Goal: Navigation & Orientation: Find specific page/section

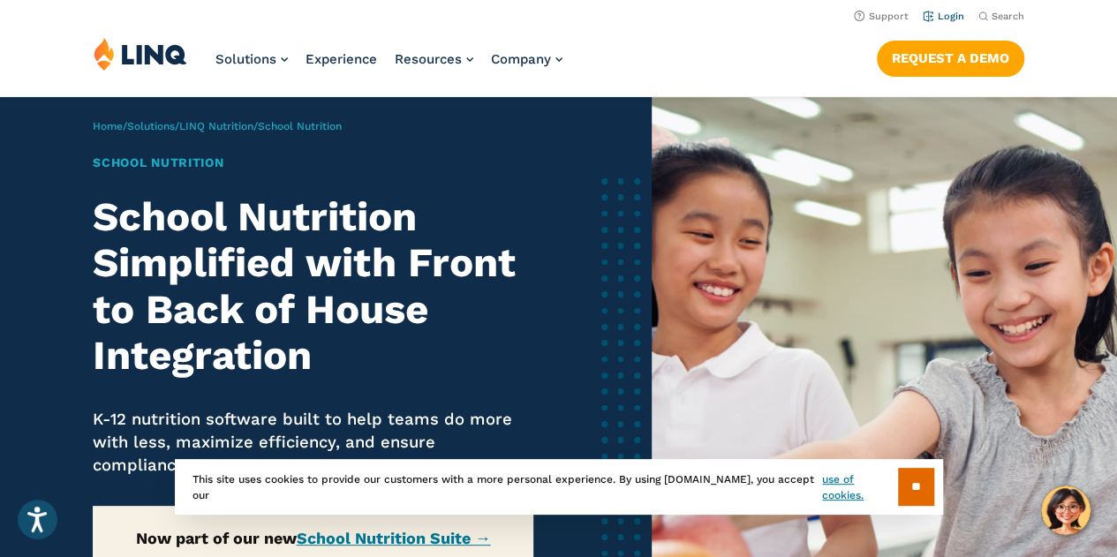
click at [939, 15] on link "Login" at bounding box center [942, 16] width 41 height 11
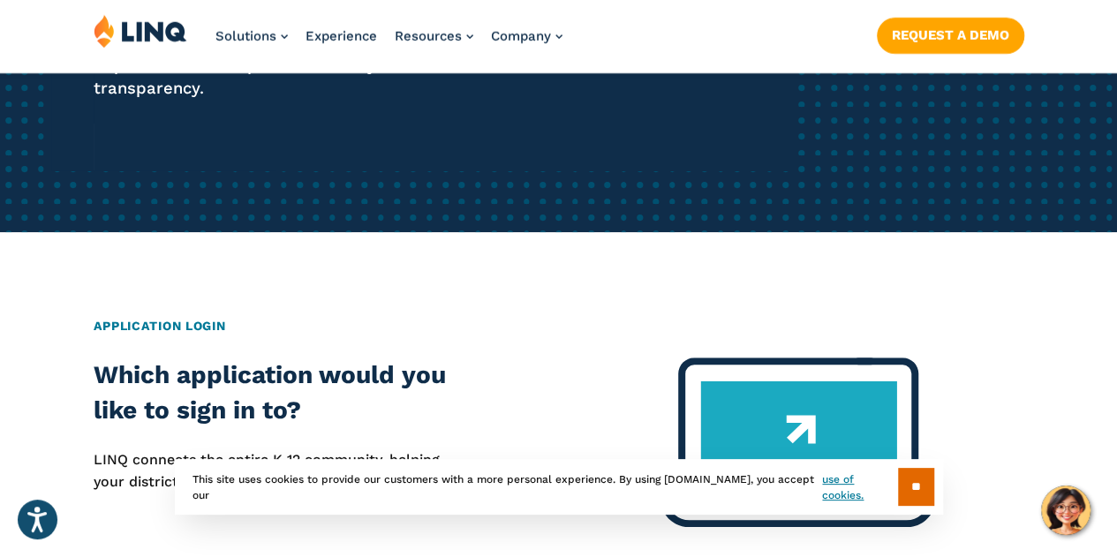
scroll to position [485, 0]
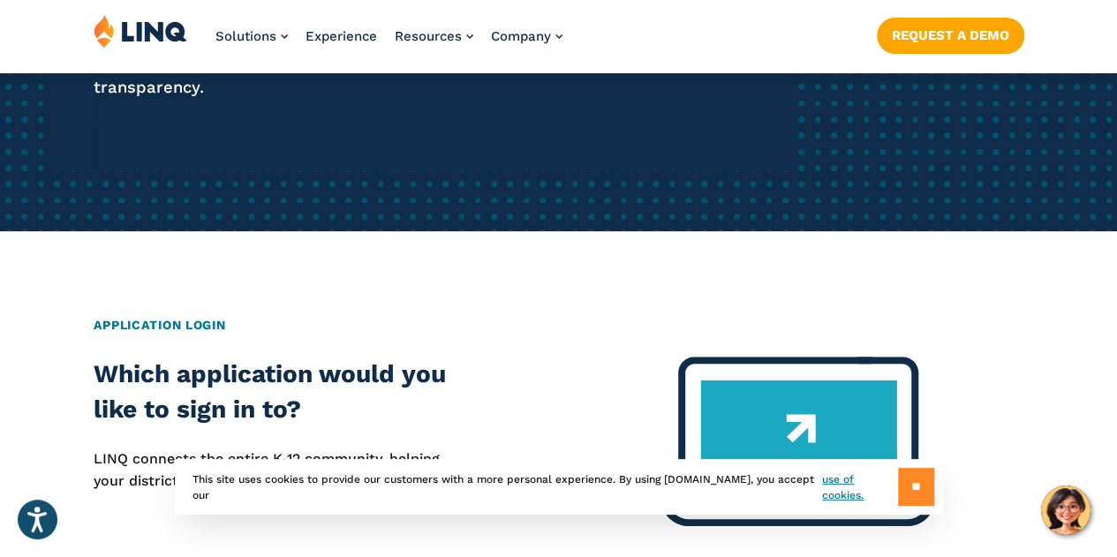
click at [899, 481] on input "**" at bounding box center [916, 487] width 36 height 38
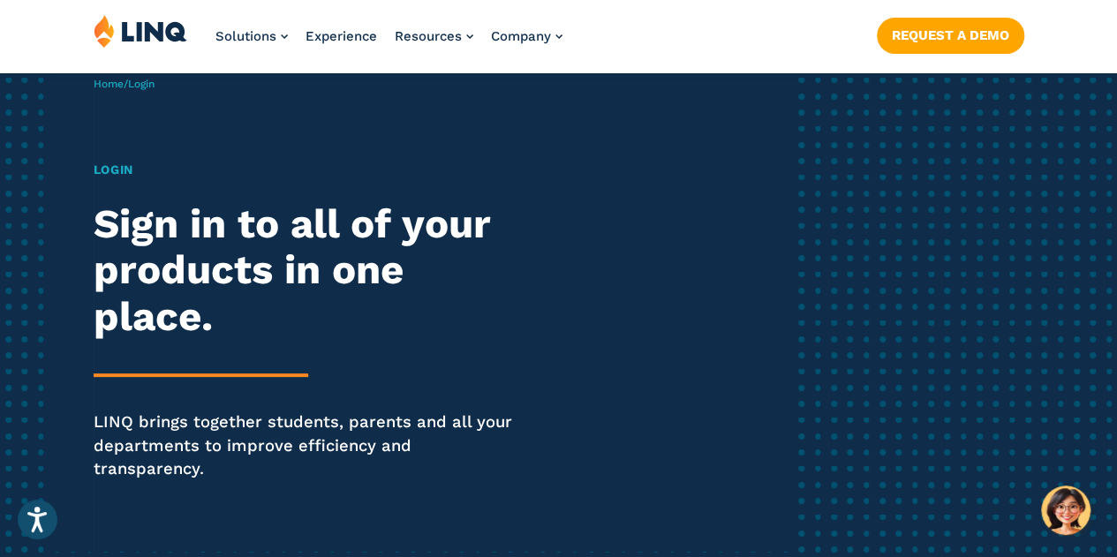
scroll to position [0, 0]
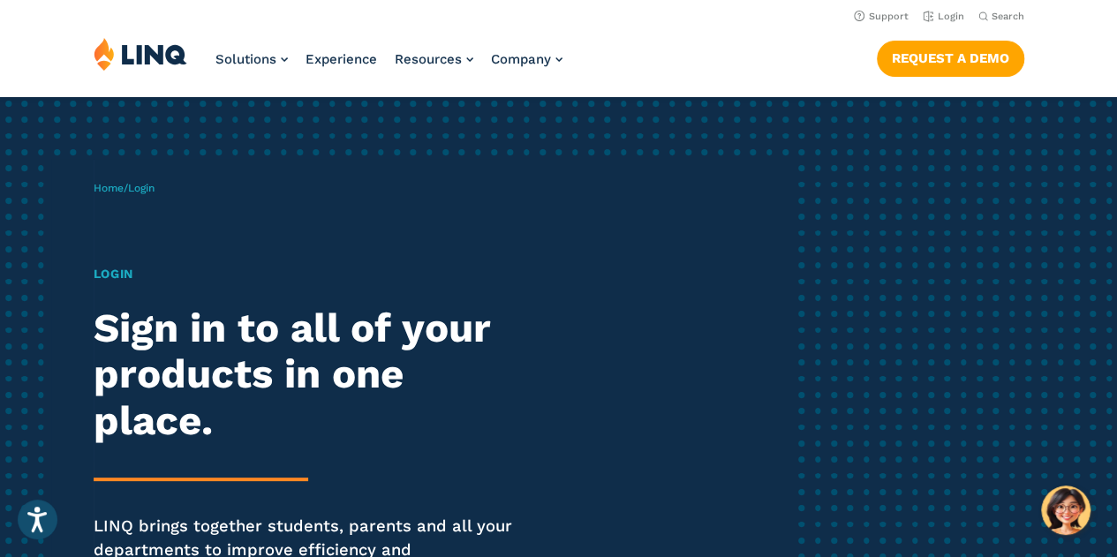
click at [114, 272] on h1 "Login" at bounding box center [309, 274] width 430 height 19
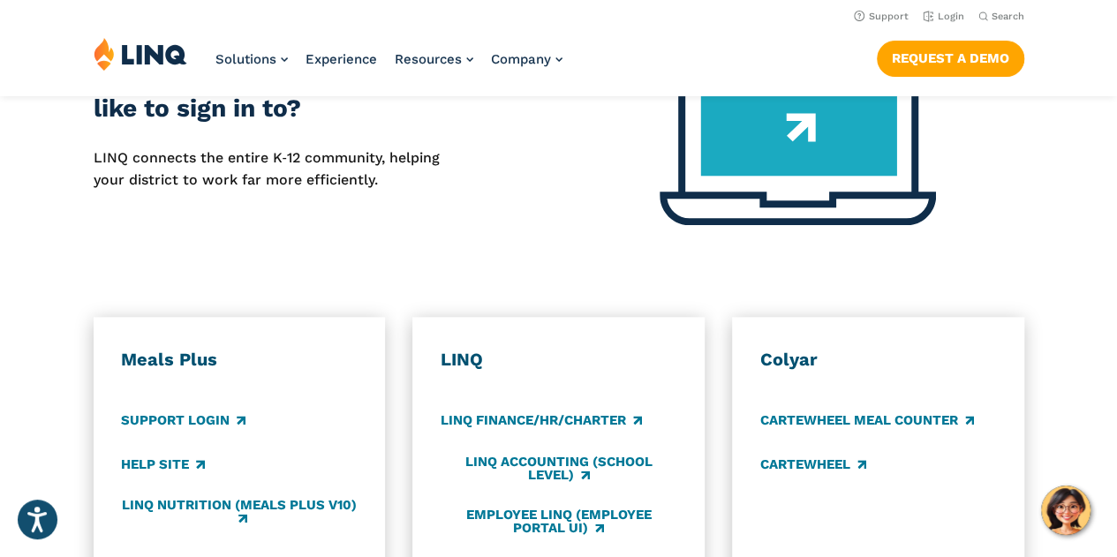
scroll to position [734, 0]
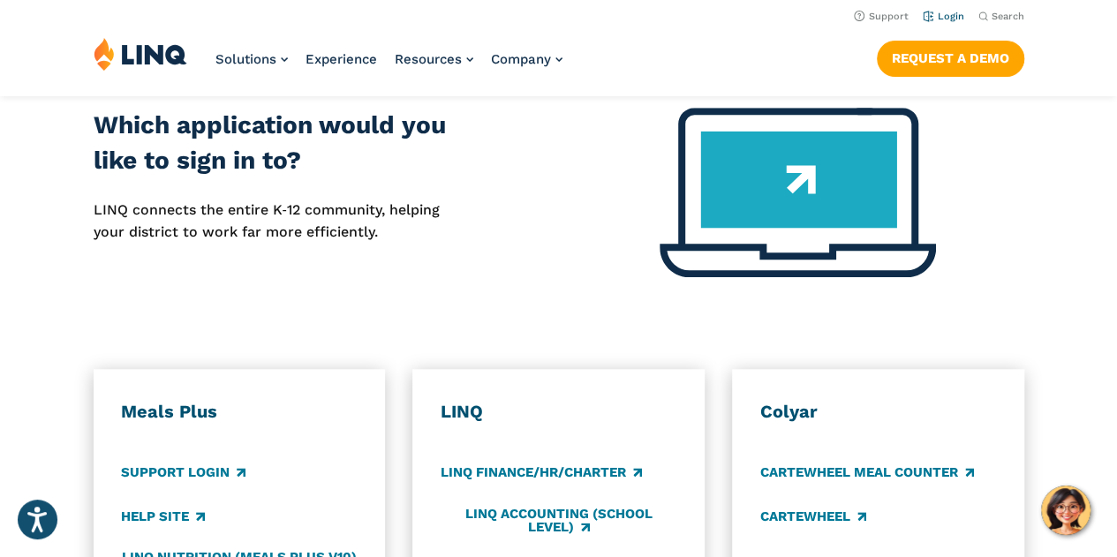
click at [941, 16] on link "Login" at bounding box center [942, 16] width 41 height 11
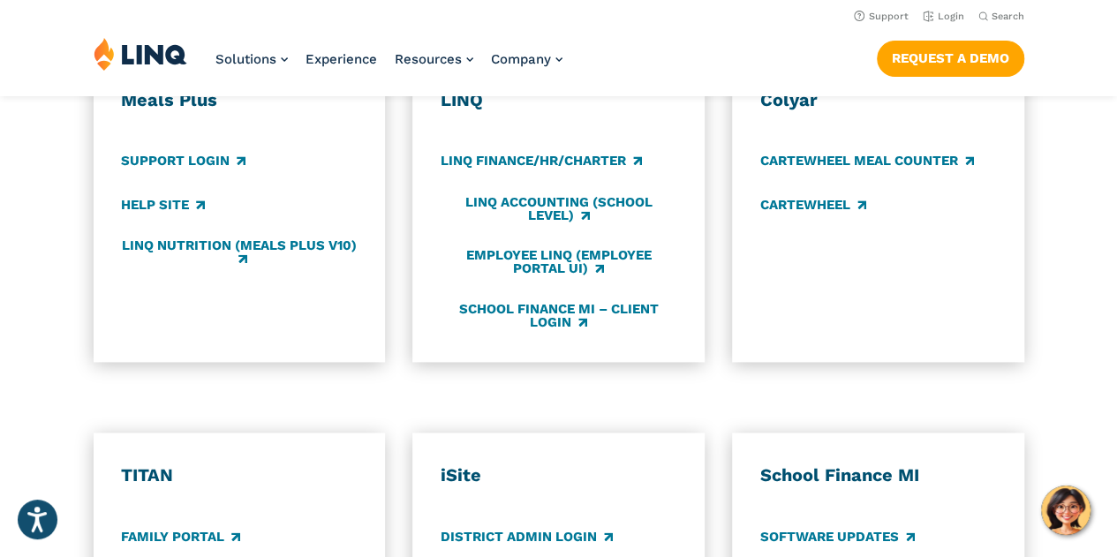
scroll to position [1045, 0]
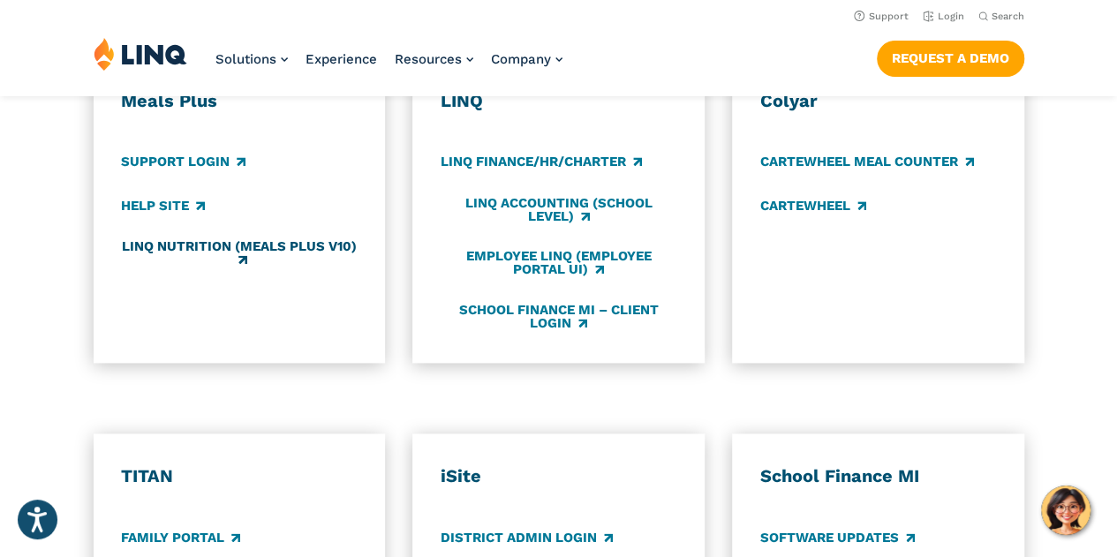
click at [300, 239] on link "LINQ Nutrition (Meals Plus v10)" at bounding box center [239, 253] width 236 height 29
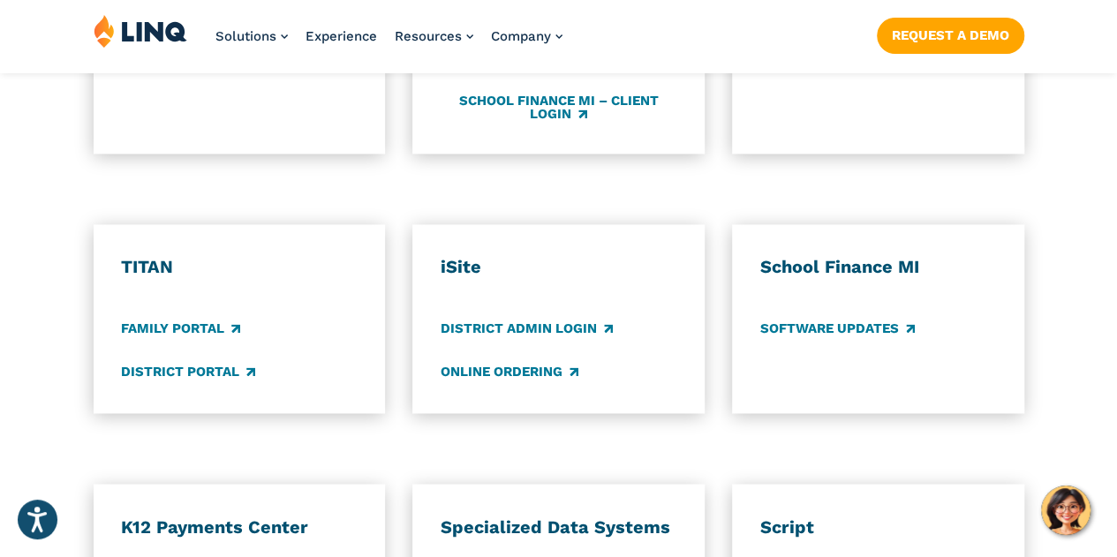
scroll to position [1269, 0]
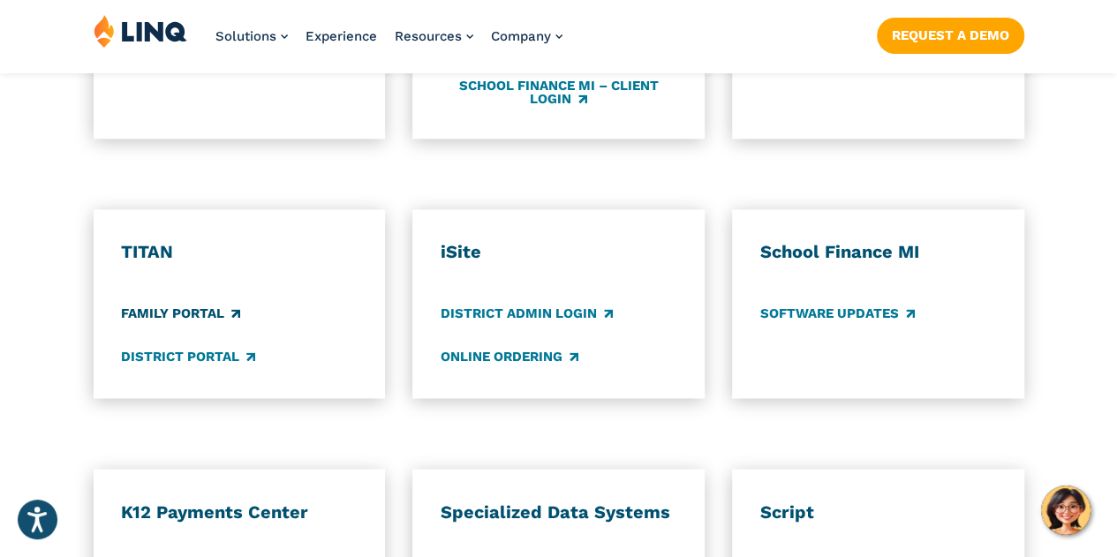
click at [210, 304] on link "Family Portal" at bounding box center [180, 313] width 119 height 19
